Goal: Task Accomplishment & Management: Complete application form

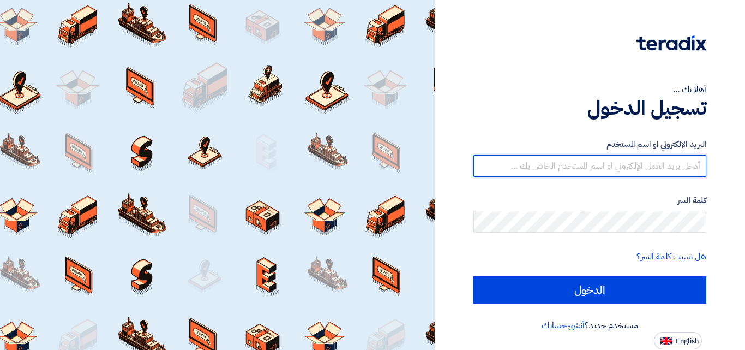
type input "marc.azer@awstreams.com"
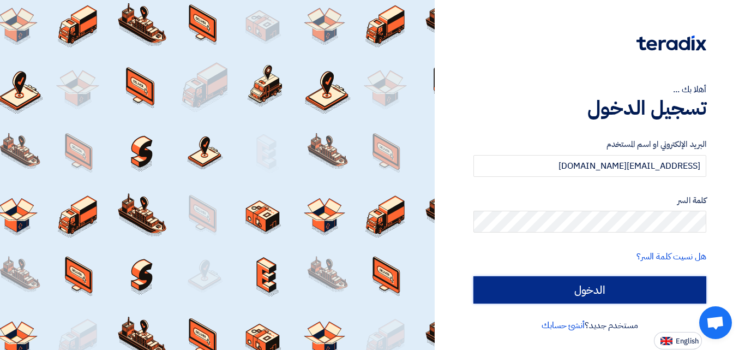
click at [519, 285] on input "الدخول" at bounding box center [590, 289] width 233 height 27
type input "Sign in"
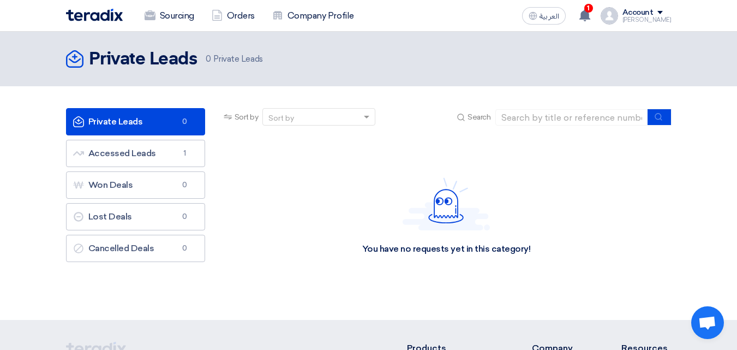
click at [562, 87] on section "Private Leads Private Leads 0 Accessed Leads Accessed Leads 1 Won Deals Won Dea…" at bounding box center [368, 203] width 737 height 234
click at [706, 100] on section "Private Leads Private Leads 0 Accessed Leads Accessed Leads 1 Won Deals Won Dea…" at bounding box center [368, 203] width 737 height 234
click at [593, 22] on div "1 A request has been edited! - "RFP-Saudi National Day 2025". 20 minutes ago A …" at bounding box center [586, 16] width 22 height 22
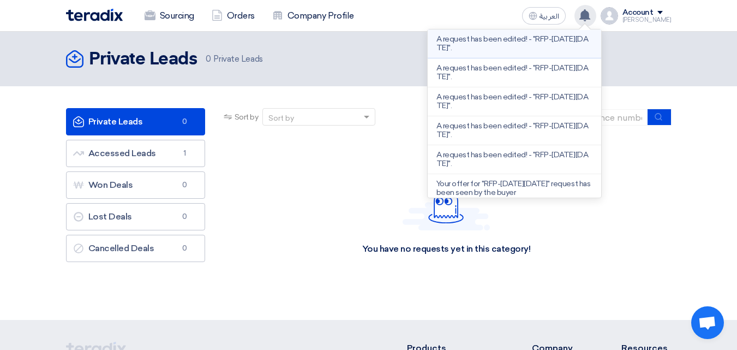
click at [520, 48] on p "A request has been edited! - "RFP-[DATE][DATE]"." at bounding box center [515, 43] width 156 height 17
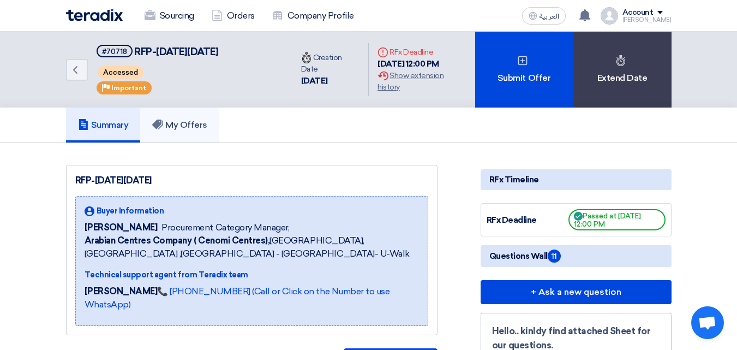
click at [176, 142] on link "My Offers" at bounding box center [179, 124] width 79 height 35
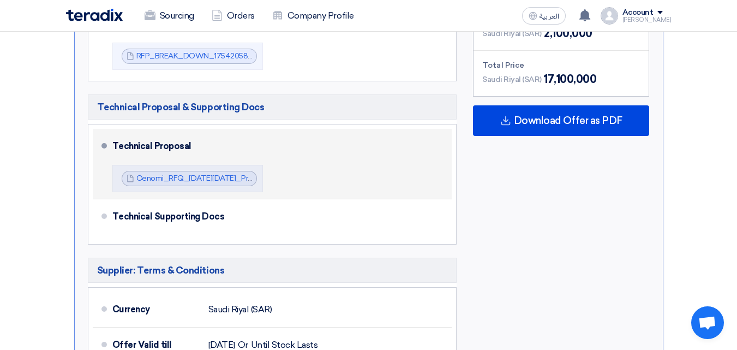
scroll to position [553, 0]
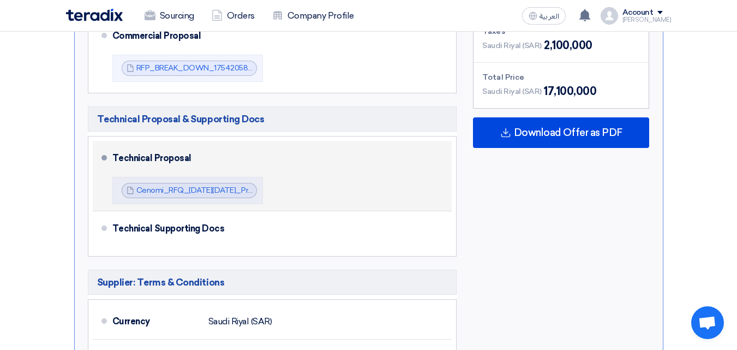
click at [318, 178] on div "Technical Proposal Cenomi_RFQ_Saudi_National_Day_Proposal_1754206005330.pdf Cen…" at bounding box center [280, 175] width 336 height 61
click at [273, 173] on div "Technical Proposal Cenomi_RFQ_Saudi_National_Day_Proposal_1754206005330.pdf Cen…" at bounding box center [280, 175] width 336 height 61
click at [174, 192] on link "Cenomi_RFQ_Saudi_National_Day_Proposal_1754206005330.pdf" at bounding box center [240, 190] width 209 height 9
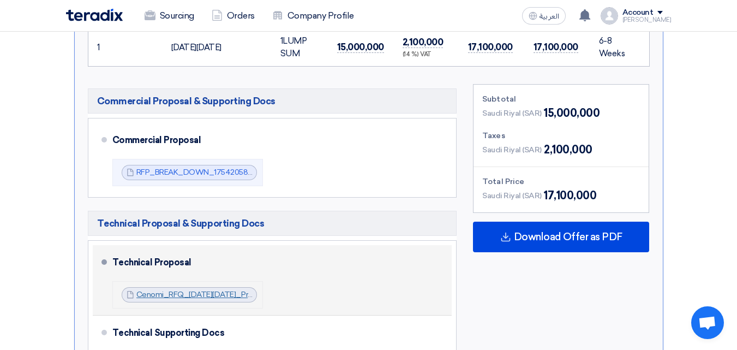
scroll to position [447, 0]
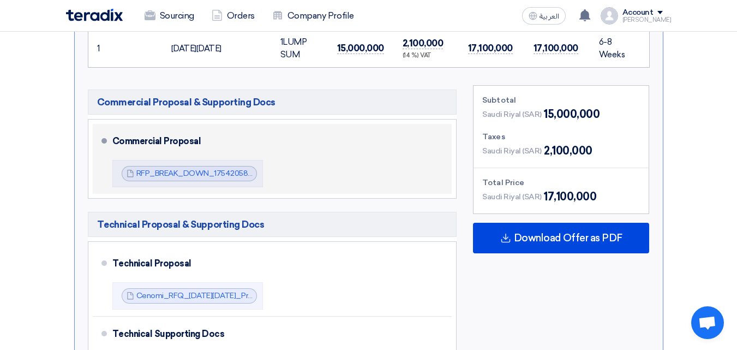
click at [306, 164] on div "Commercial Proposal RFP_BREAK_DOWN_1754205862704.pdf RFP_BREAK_DOWN_17542058627…" at bounding box center [280, 158] width 336 height 61
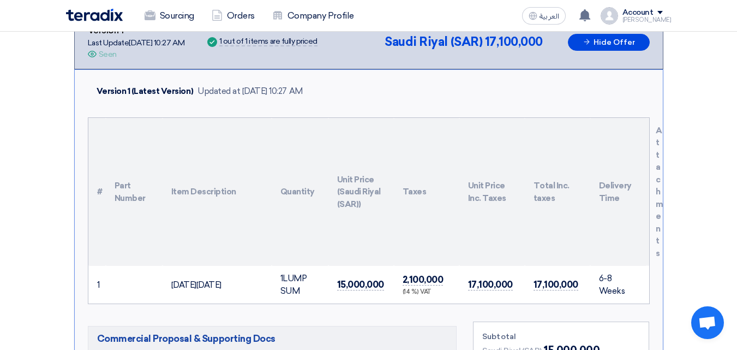
scroll to position [0, 0]
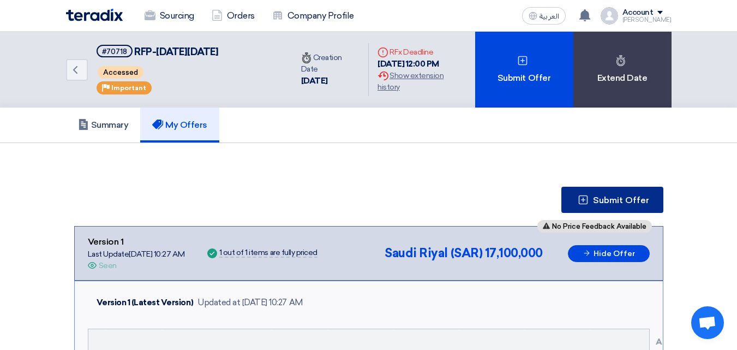
click at [586, 208] on button "Submit Offer" at bounding box center [613, 200] width 102 height 26
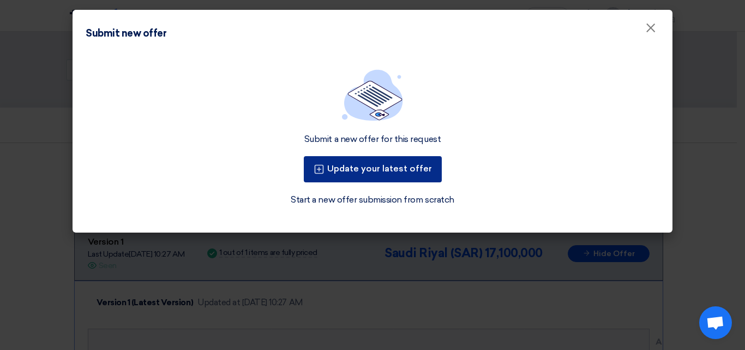
click at [433, 170] on button "Update your latest offer" at bounding box center [373, 169] width 138 height 26
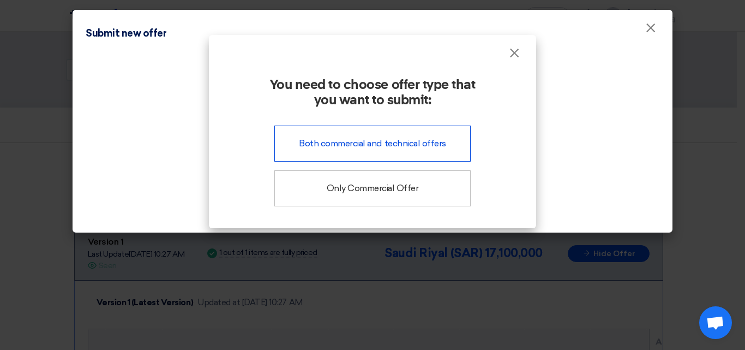
click at [397, 157] on div "Both commercial and technical offers" at bounding box center [372, 144] width 196 height 36
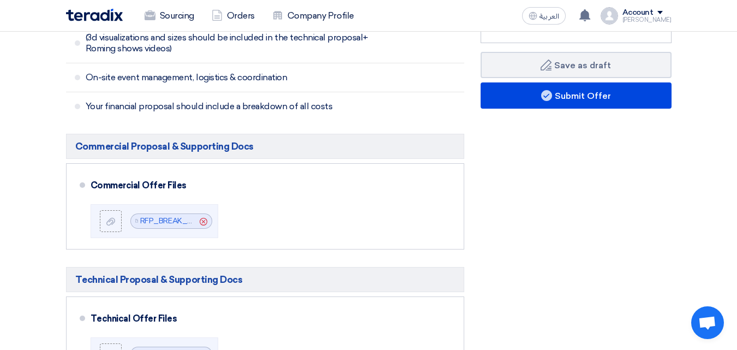
scroll to position [389, 0]
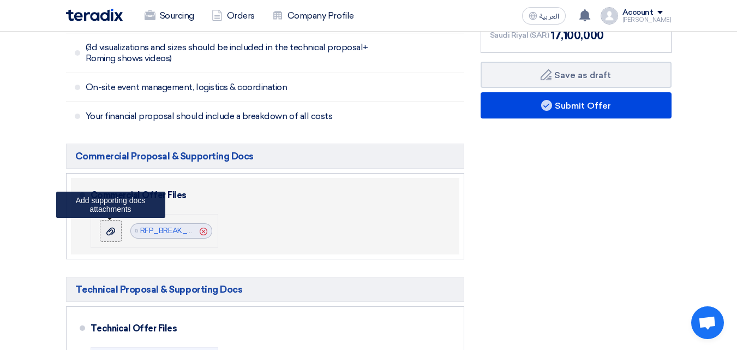
click at [116, 229] on div at bounding box center [110, 230] width 13 height 11
click at [0, 0] on input "file" at bounding box center [0, 0] width 0 height 0
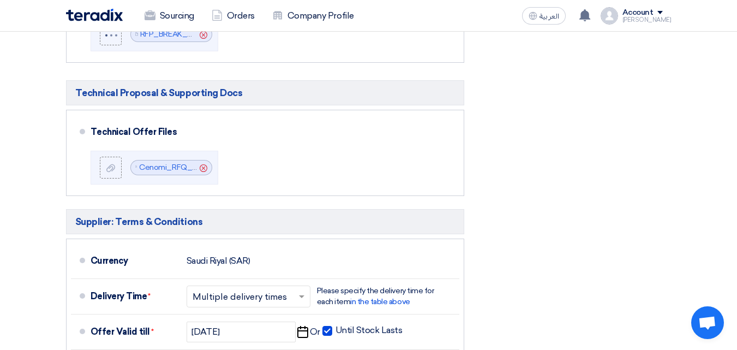
scroll to position [593, 0]
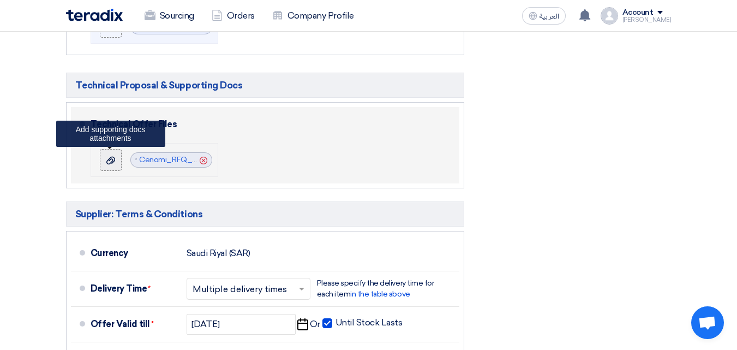
click at [116, 157] on div at bounding box center [110, 159] width 13 height 11
click at [0, 0] on input "file" at bounding box center [0, 0] width 0 height 0
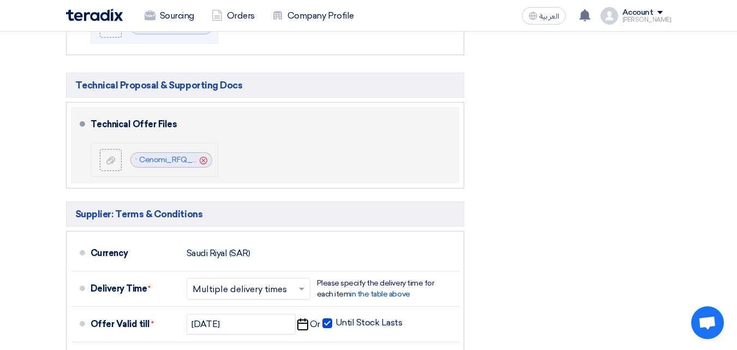
click at [204, 160] on icon "Cancel" at bounding box center [204, 161] width 8 height 8
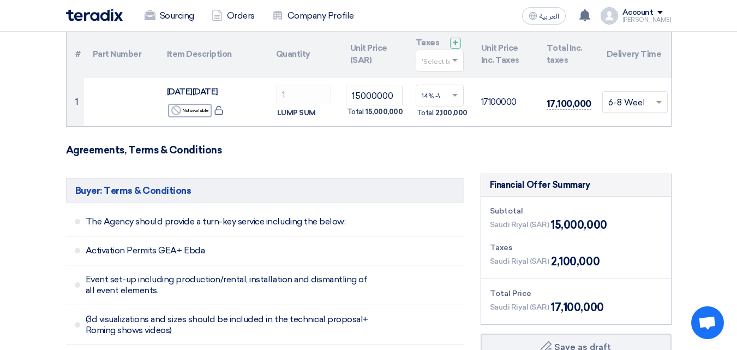
scroll to position [116, 0]
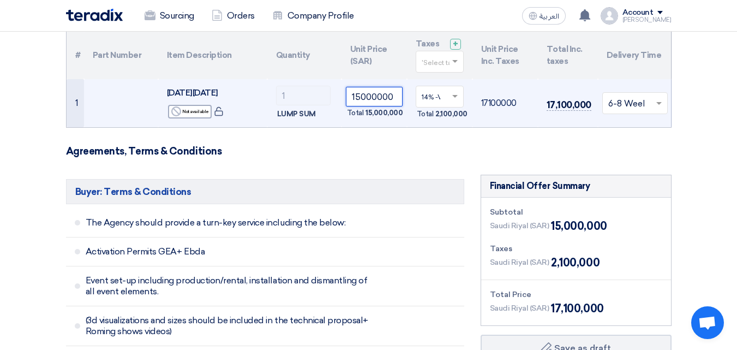
click at [370, 99] on input "15000000" at bounding box center [374, 97] width 57 height 20
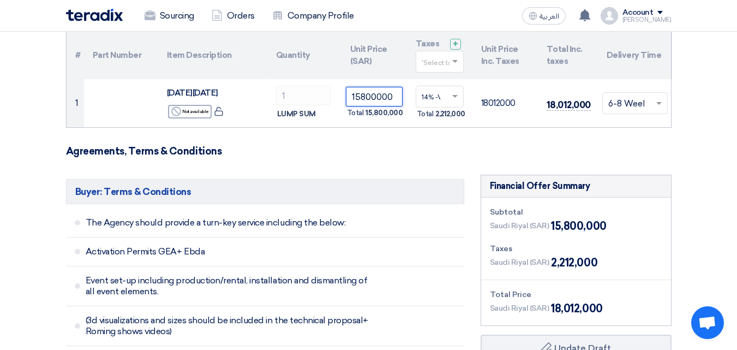
type input "15800000"
click at [320, 148] on h3 "Agreements, Terms & Conditions" at bounding box center [369, 151] width 606 height 12
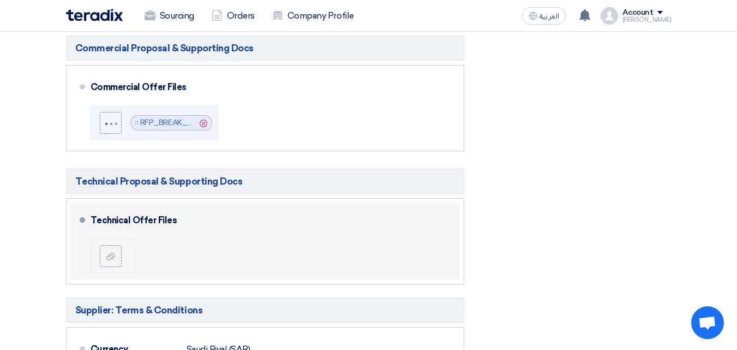
scroll to position [498, 0]
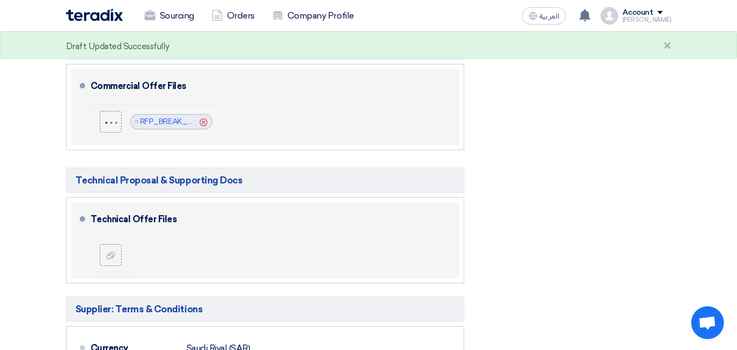
click at [205, 124] on icon "Cancel" at bounding box center [204, 122] width 8 height 8
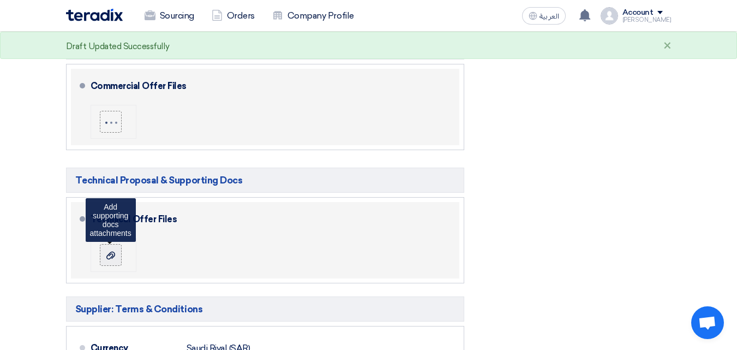
click at [109, 254] on use at bounding box center [110, 255] width 9 height 8
click at [0, 0] on input "file" at bounding box center [0, 0] width 0 height 0
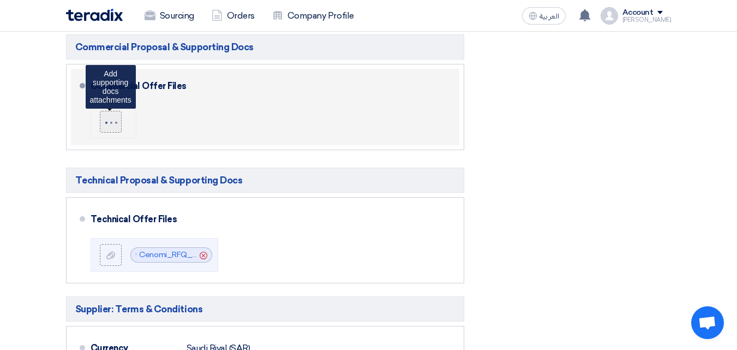
click at [114, 120] on div at bounding box center [111, 120] width 14 height 7
click at [0, 0] on input "file" at bounding box center [0, 0] width 0 height 0
click at [112, 118] on div at bounding box center [111, 120] width 14 height 7
click at [0, 0] on input "file" at bounding box center [0, 0] width 0 height 0
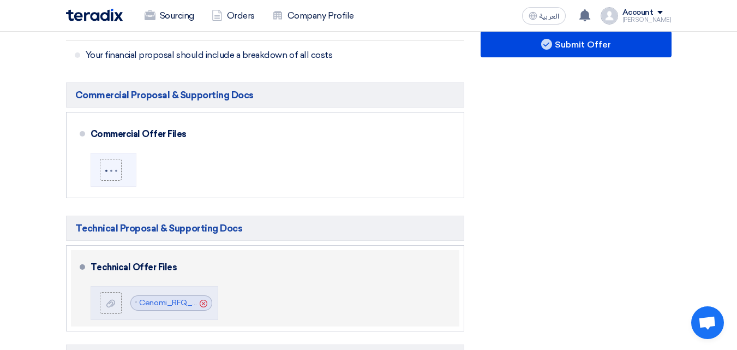
click at [160, 206] on div "Commercial Proposal & Supporting Docs Commercial Offer Files" at bounding box center [265, 206] width 398 height 249
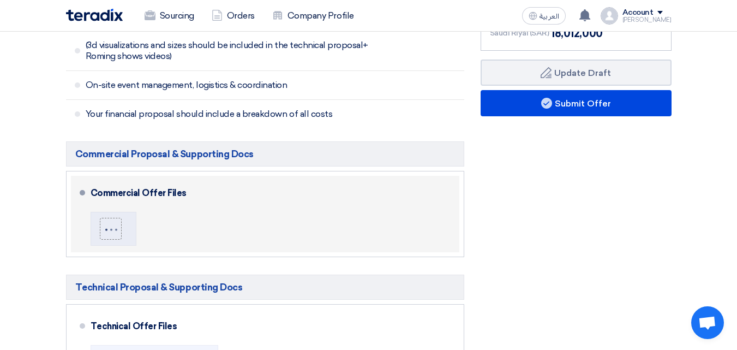
click at [160, 206] on div "Commercial Offer Files" at bounding box center [269, 193] width 356 height 26
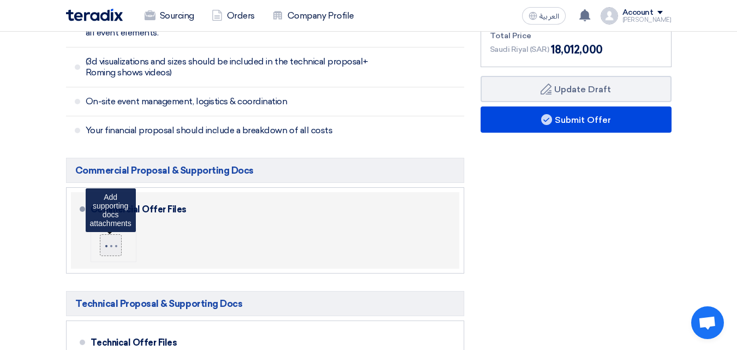
click at [120, 240] on label at bounding box center [111, 245] width 22 height 22
click at [0, 0] on input "file" at bounding box center [0, 0] width 0 height 0
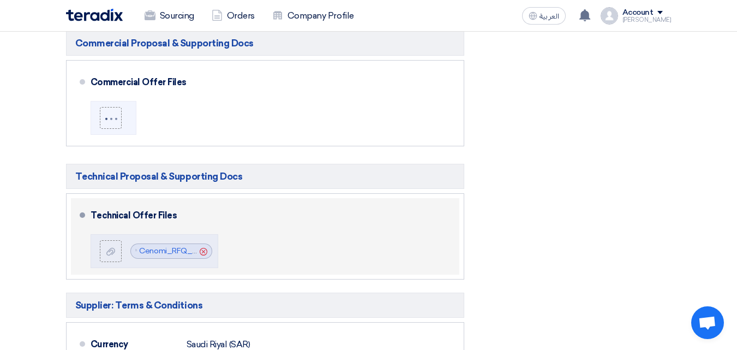
scroll to position [484, 0]
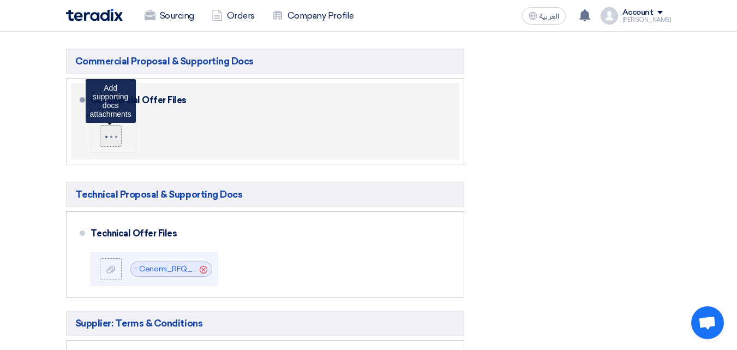
click at [111, 126] on label at bounding box center [111, 136] width 22 height 22
click at [0, 0] on input "file" at bounding box center [0, 0] width 0 height 0
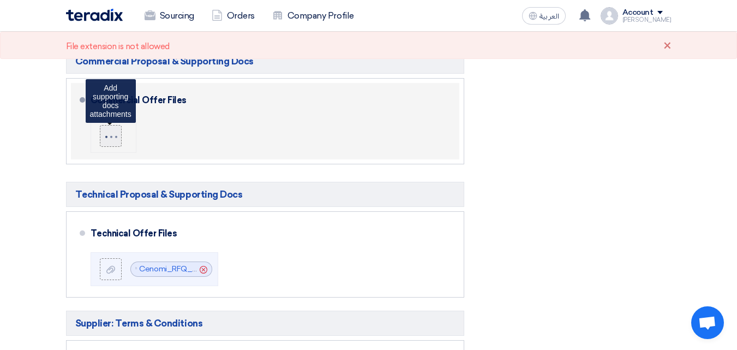
click at [116, 143] on label at bounding box center [111, 136] width 22 height 22
click at [0, 0] on input "file" at bounding box center [0, 0] width 0 height 0
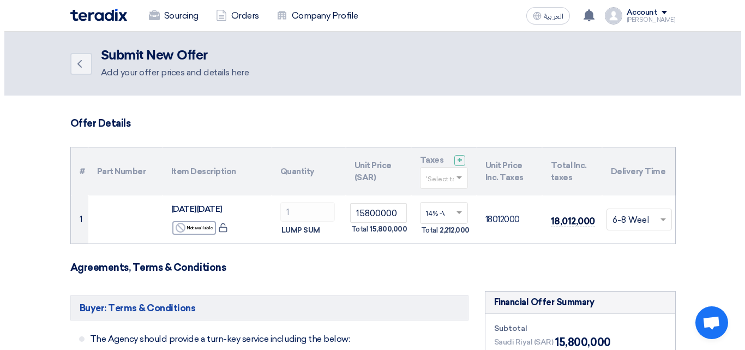
scroll to position [415, 0]
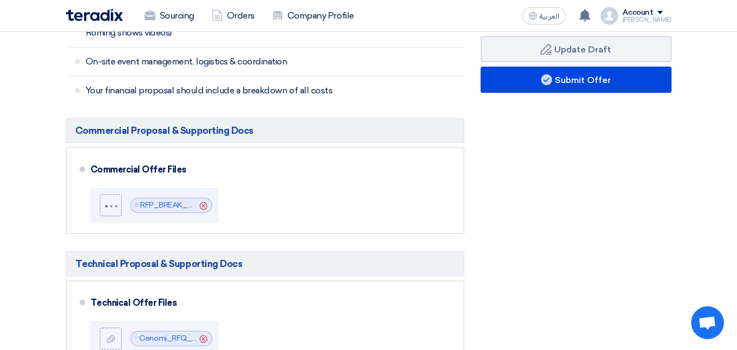
click at [425, 187] on div "Commercial Offer Files File RFP_BREAK_DOWN_1755506316239.pdf Cancel" at bounding box center [273, 191] width 365 height 68
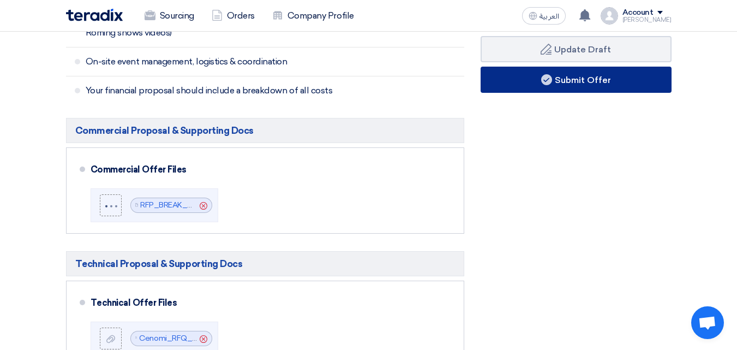
click at [522, 82] on button "Submit Offer" at bounding box center [576, 80] width 191 height 26
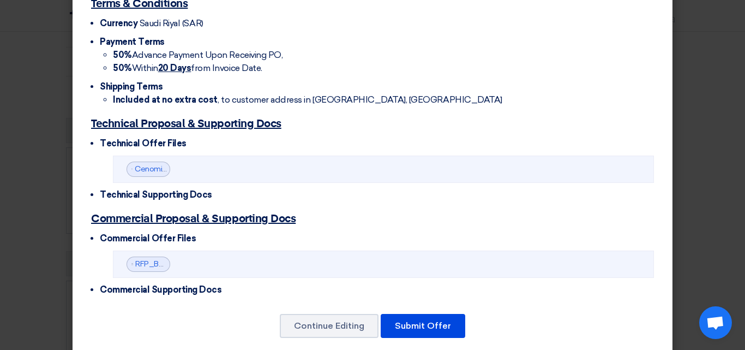
scroll to position [359, 0]
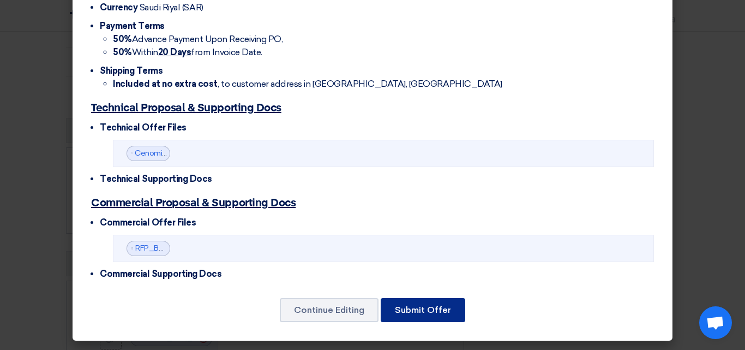
click at [417, 318] on button "Submit Offer" at bounding box center [423, 310] width 85 height 24
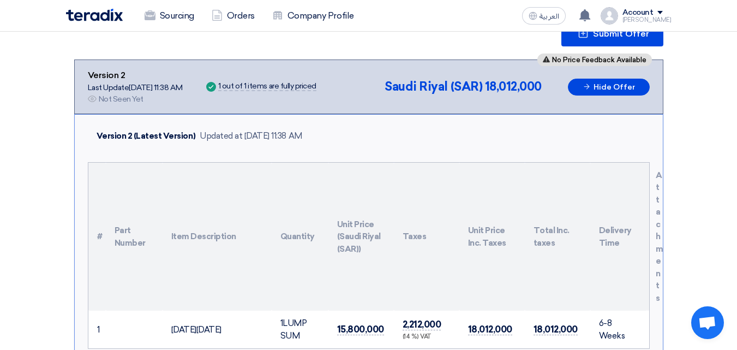
scroll to position [0, 0]
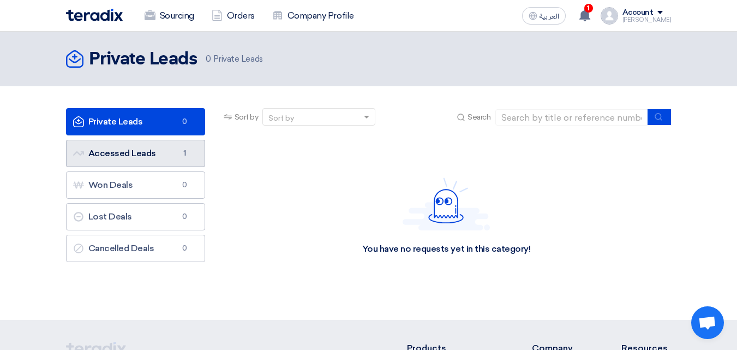
click at [168, 154] on link "Accessed Leads Accessed Leads 1" at bounding box center [135, 153] width 139 height 27
